Goal: Find specific page/section: Find specific page/section

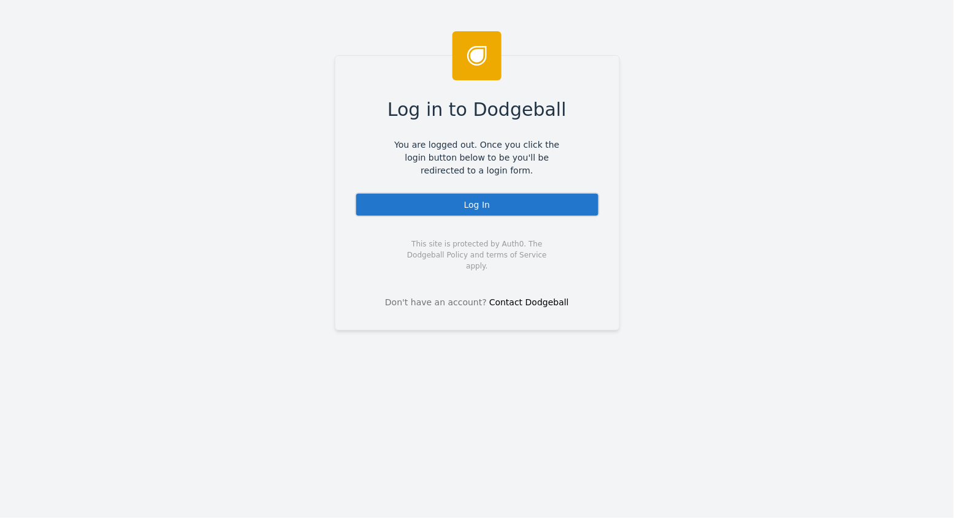
click at [504, 207] on div "Log In" at bounding box center [477, 205] width 245 height 25
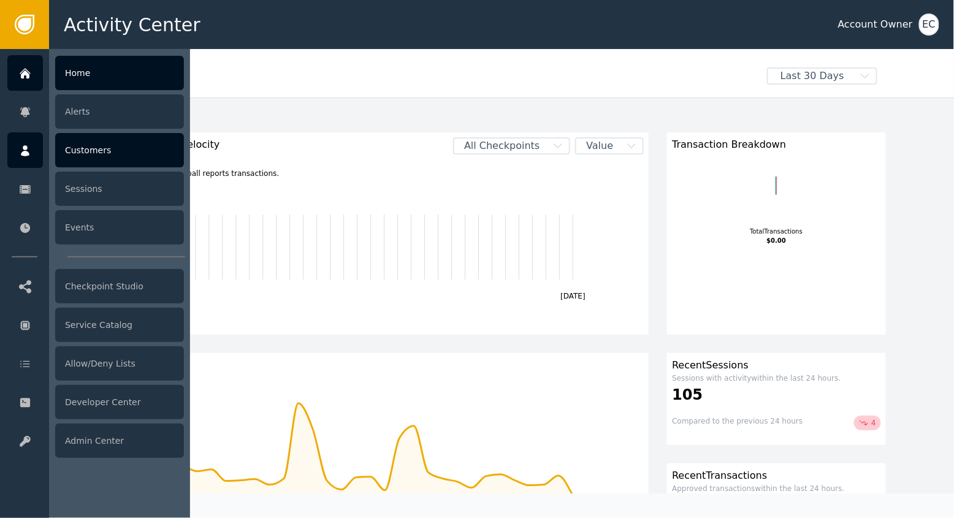
click at [93, 152] on div "Customers" at bounding box center [119, 150] width 129 height 34
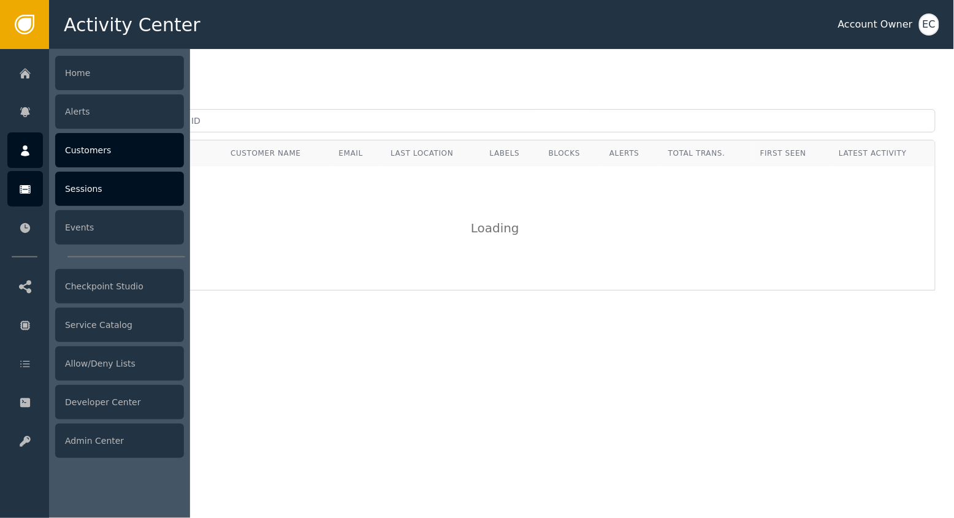
click at [81, 182] on div "Sessions" at bounding box center [119, 189] width 129 height 34
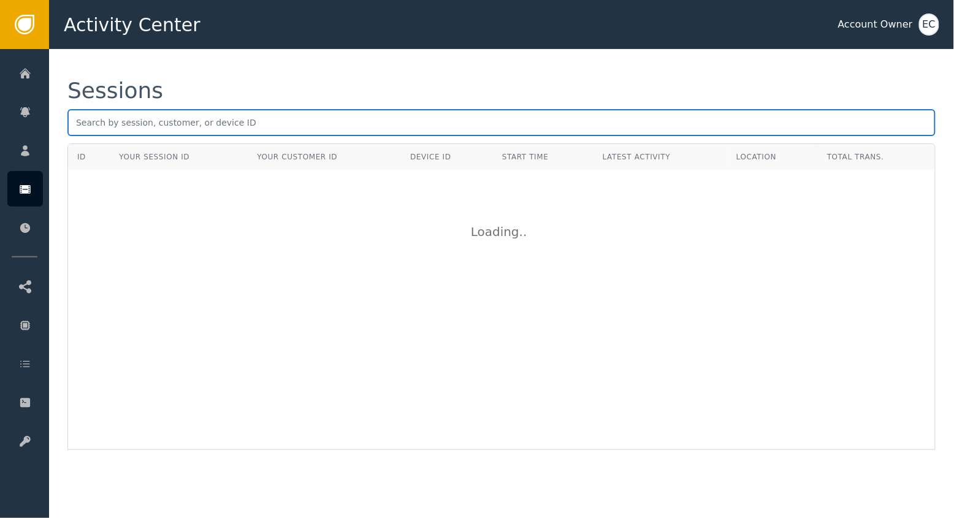
click at [224, 123] on input "text" at bounding box center [501, 122] width 869 height 27
paste input "[EMAIL_ADDRESS][DOMAIN_NAME]"
type input "[EMAIL_ADDRESS][DOMAIN_NAME]"
